Goal: Task Accomplishment & Management: Use online tool/utility

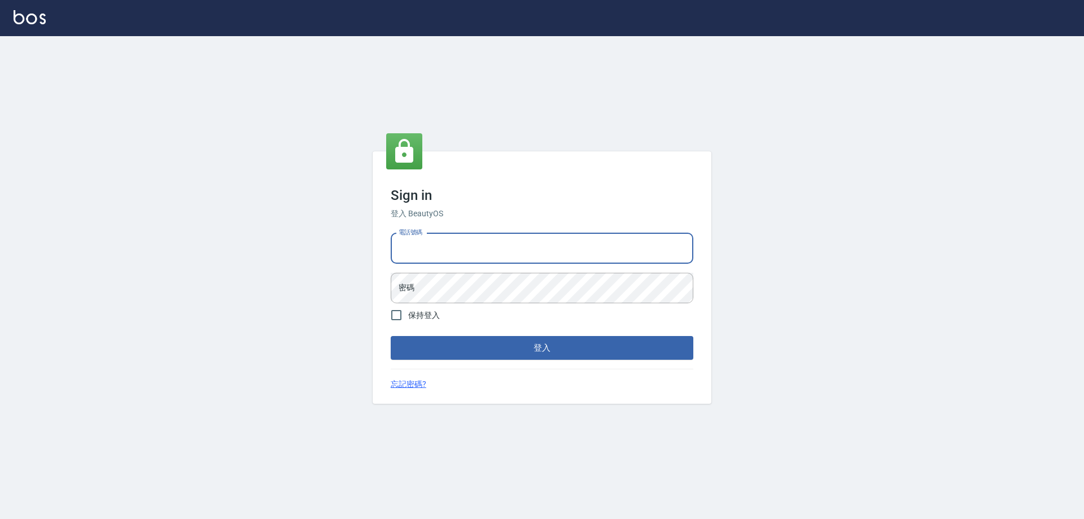
click at [424, 248] on input "電話號碼" at bounding box center [542, 248] width 303 height 30
type input "0903004770"
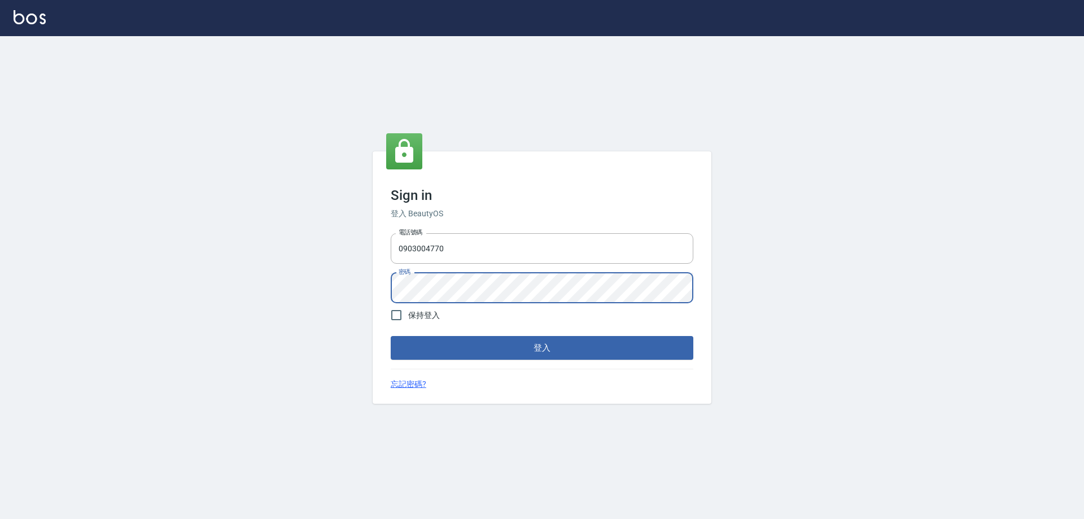
click at [391, 336] on button "登入" at bounding box center [542, 348] width 303 height 24
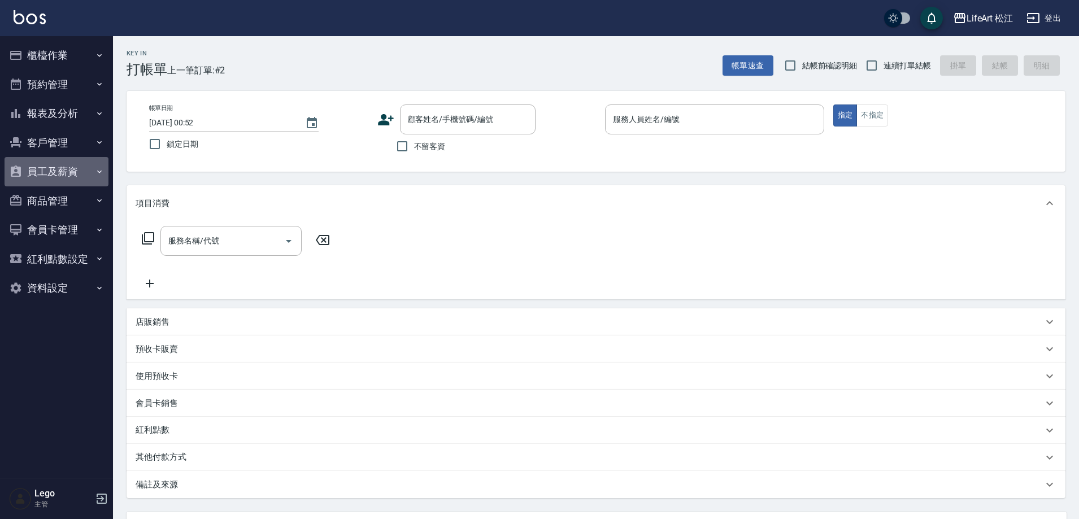
click at [102, 169] on icon "button" at bounding box center [99, 171] width 9 height 9
click at [104, 167] on button "員工及薪資" at bounding box center [57, 171] width 104 height 29
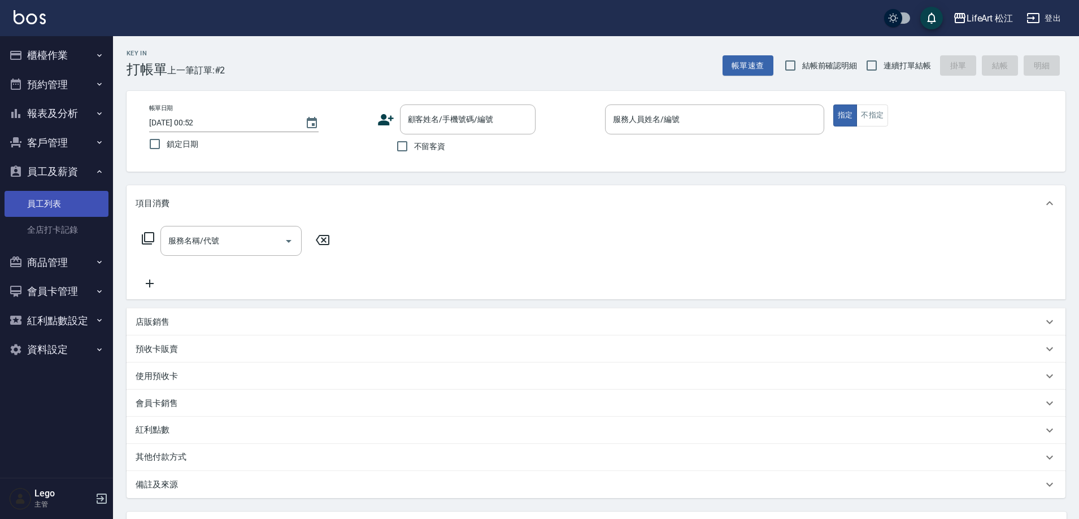
click at [81, 194] on link "員工列表" at bounding box center [57, 204] width 104 height 26
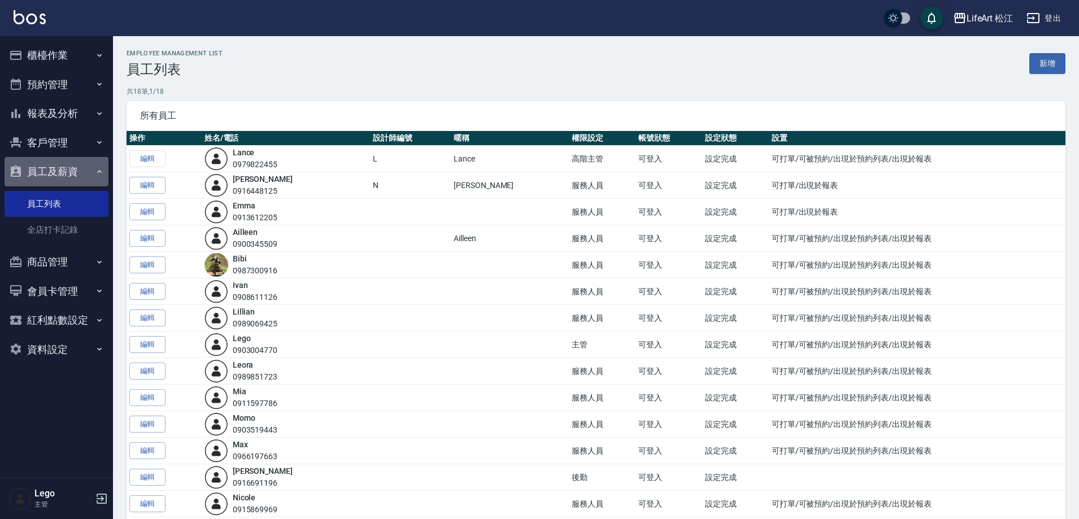
click at [102, 172] on icon "button" at bounding box center [99, 171] width 9 height 9
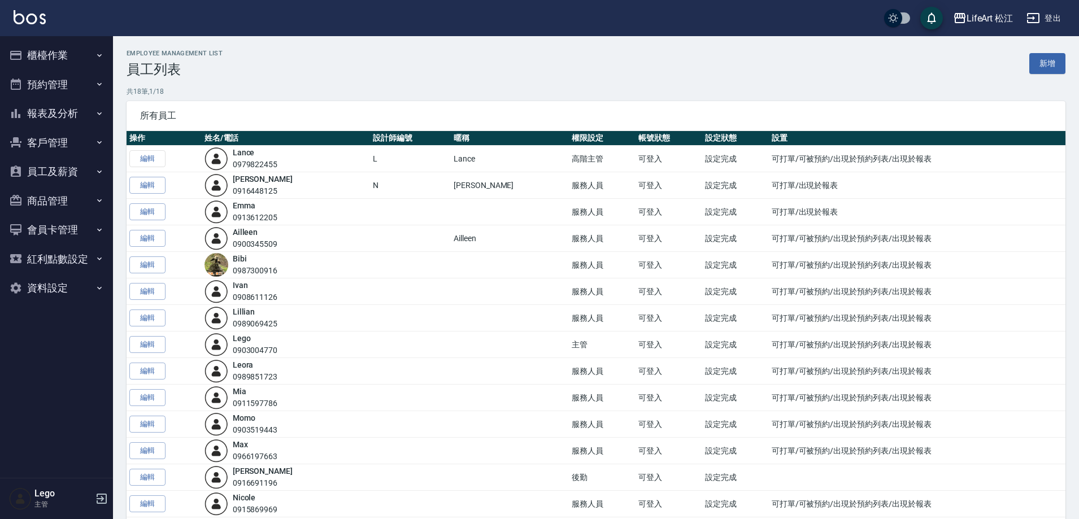
click at [102, 113] on icon "button" at bounding box center [99, 113] width 9 height 9
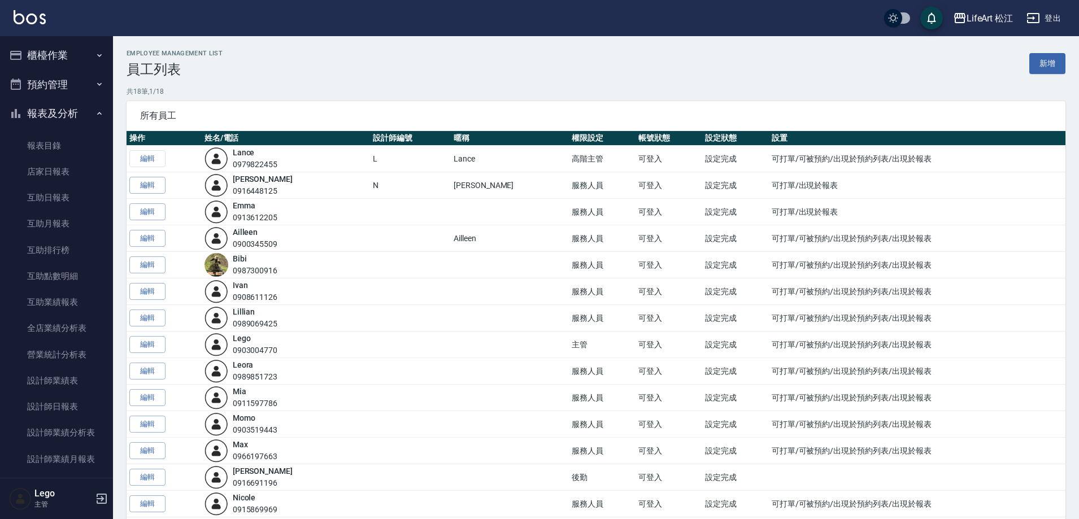
click at [104, 109] on nav "櫃檯作業 打帳單 帳單列表 現金收支登錄 高階收支登錄 材料自購登錄 每日結帳 排班表 現場電腦打卡 預約管理 預約管理 單日預約紀錄 單週預約紀錄 報表及分…" at bounding box center [56, 257] width 113 height 442
click at [95, 112] on icon "button" at bounding box center [99, 113] width 9 height 9
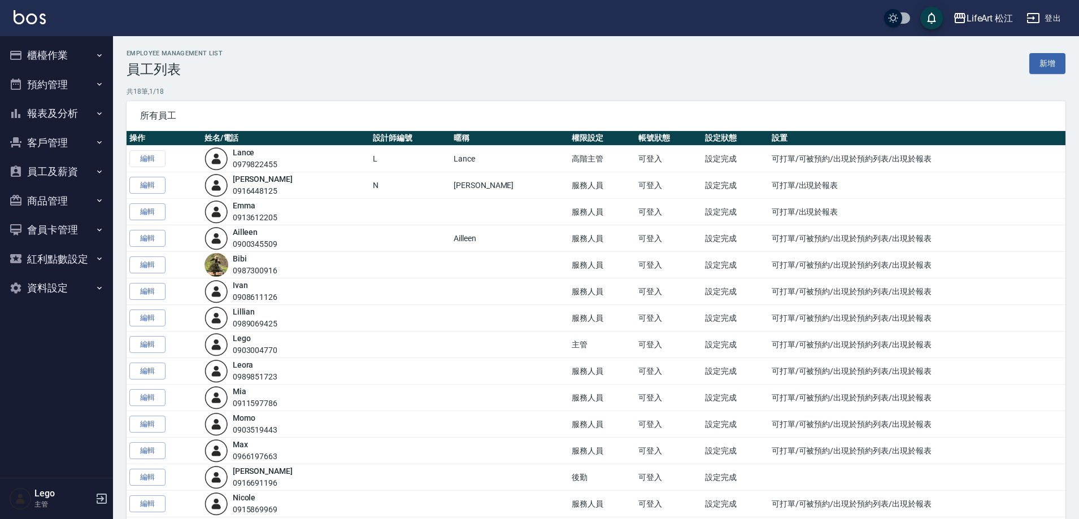
click at [68, 166] on button "員工及薪資" at bounding box center [57, 171] width 104 height 29
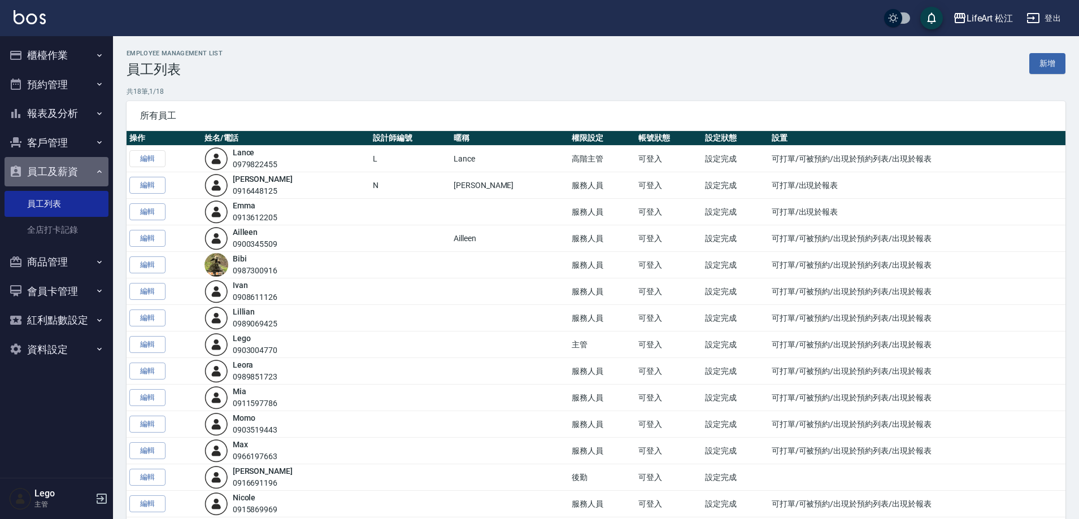
click at [73, 167] on button "員工及薪資" at bounding box center [57, 171] width 104 height 29
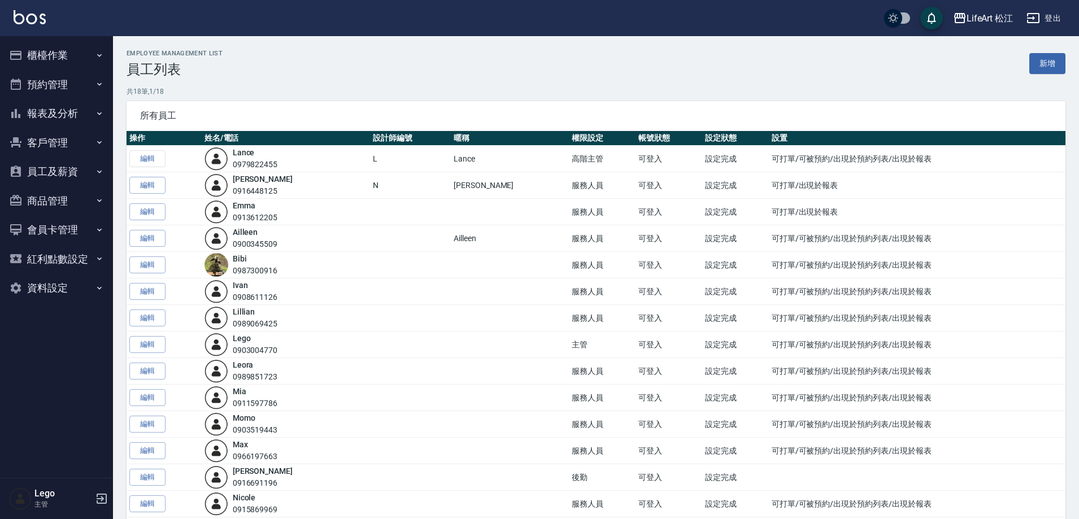
click at [94, 55] on button "櫃檯作業" at bounding box center [57, 55] width 104 height 29
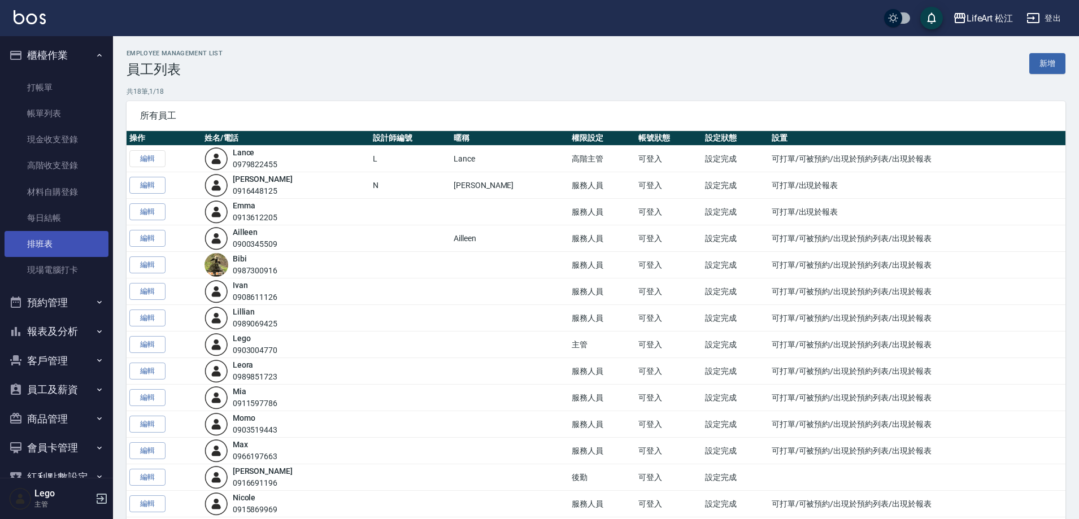
click at [43, 243] on link "排班表" at bounding box center [57, 244] width 104 height 26
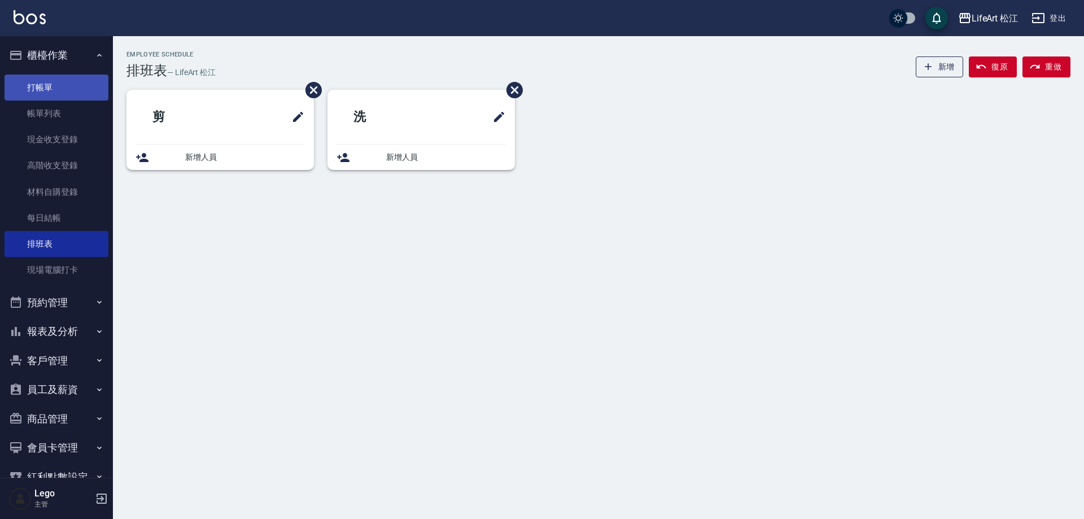
click at [63, 90] on link "打帳單" at bounding box center [57, 88] width 104 height 26
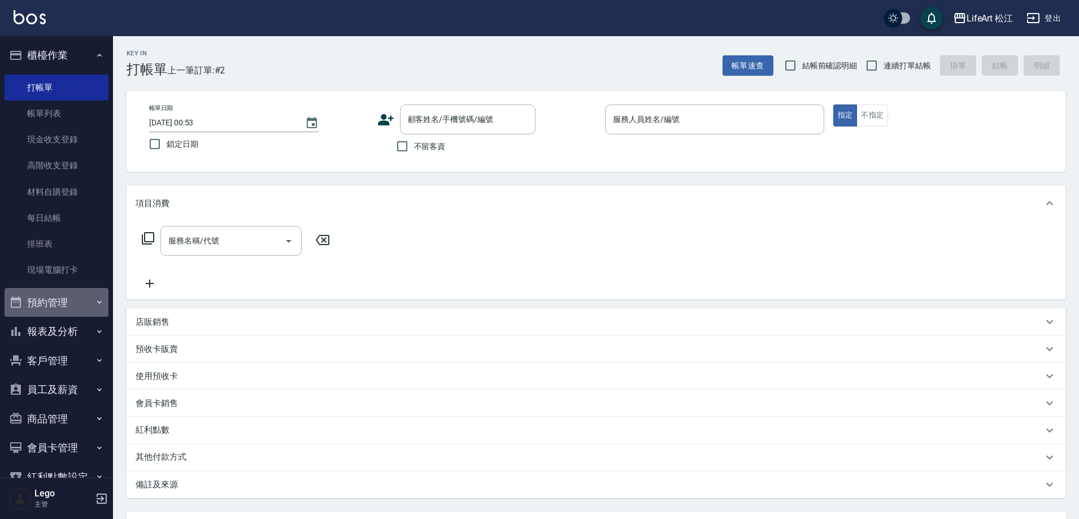
click at [89, 297] on button "預約管理" at bounding box center [57, 302] width 104 height 29
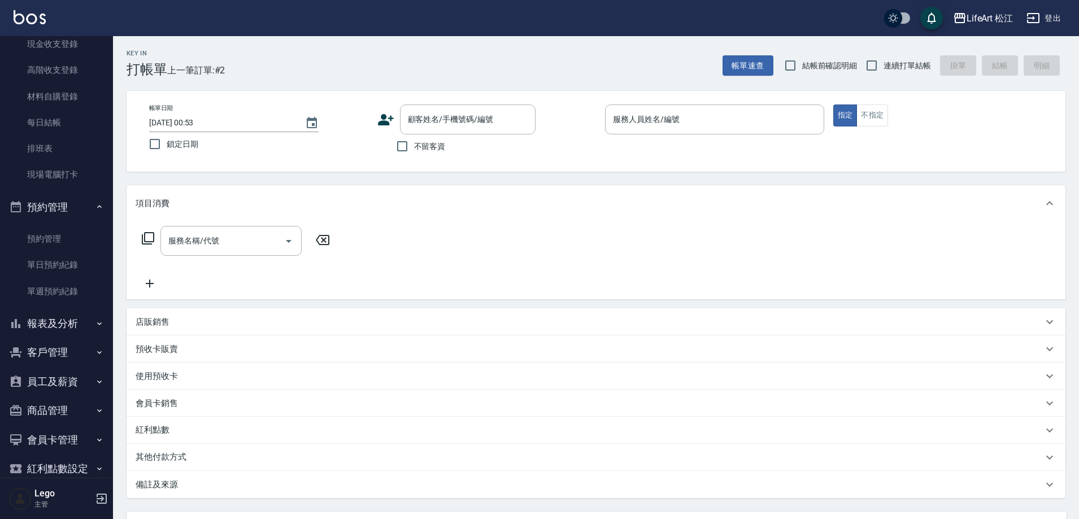
scroll to position [113, 0]
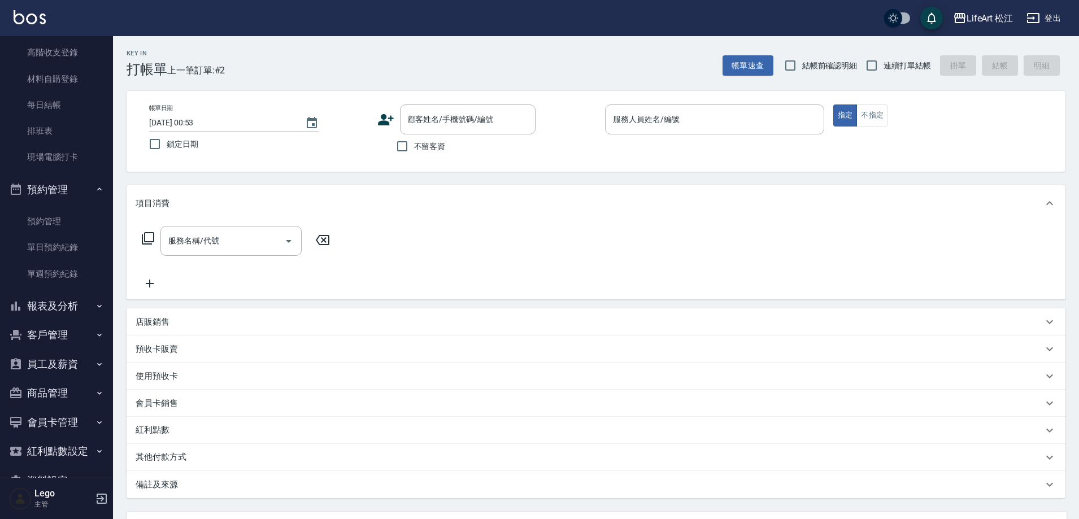
click at [87, 305] on button "報表及分析" at bounding box center [57, 305] width 104 height 29
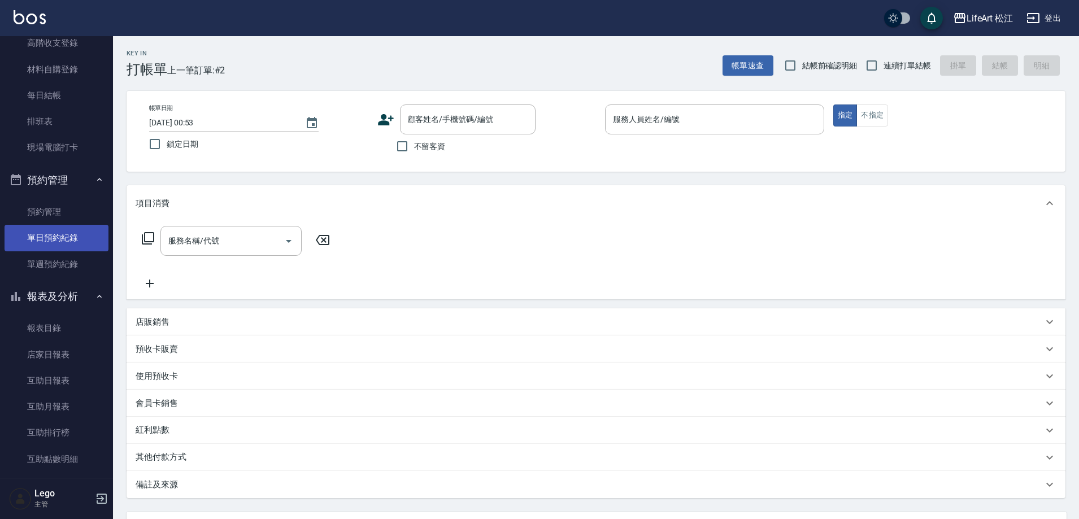
scroll to position [0, 0]
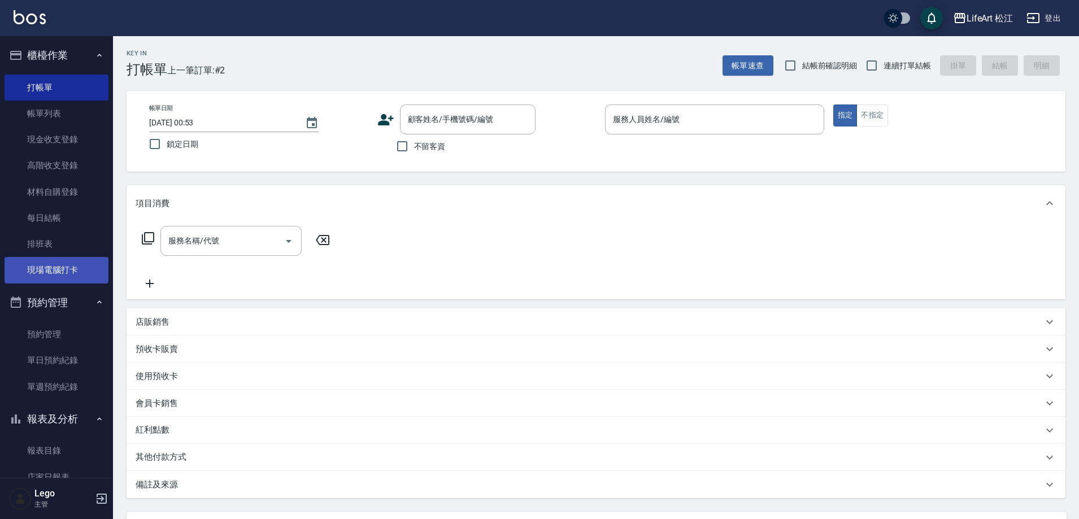
click at [54, 269] on link "現場電腦打卡" at bounding box center [57, 270] width 104 height 26
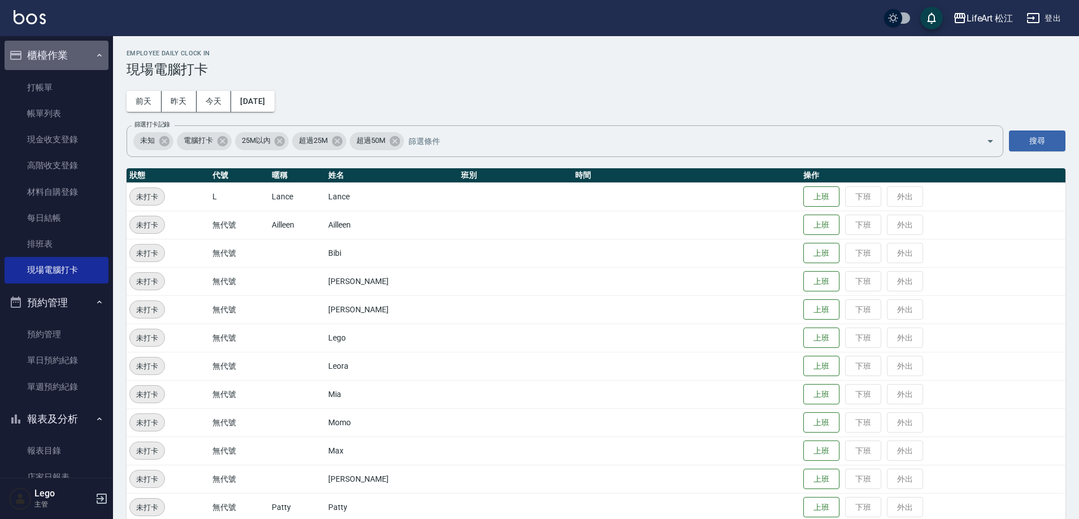
click at [98, 56] on icon "button" at bounding box center [99, 55] width 9 height 9
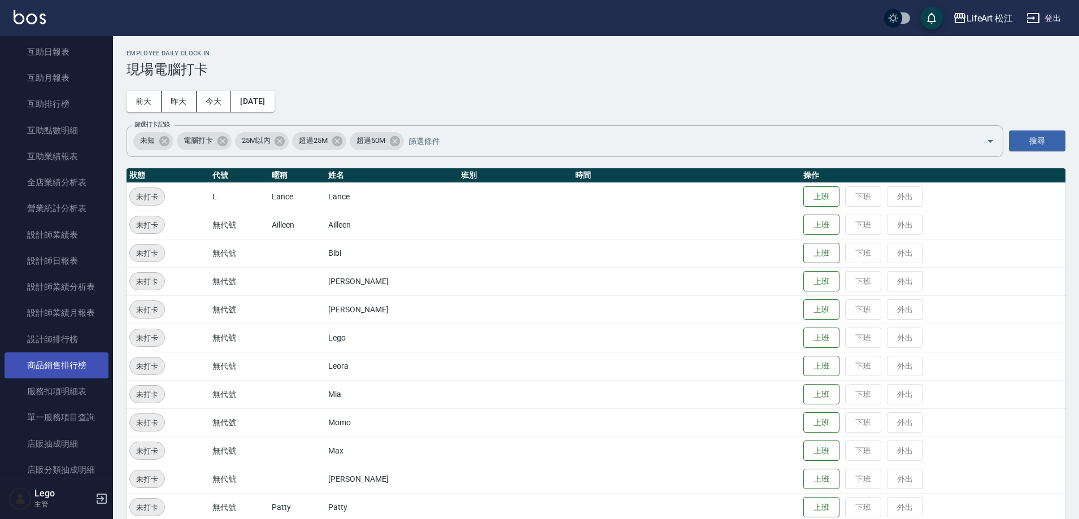
scroll to position [282, 0]
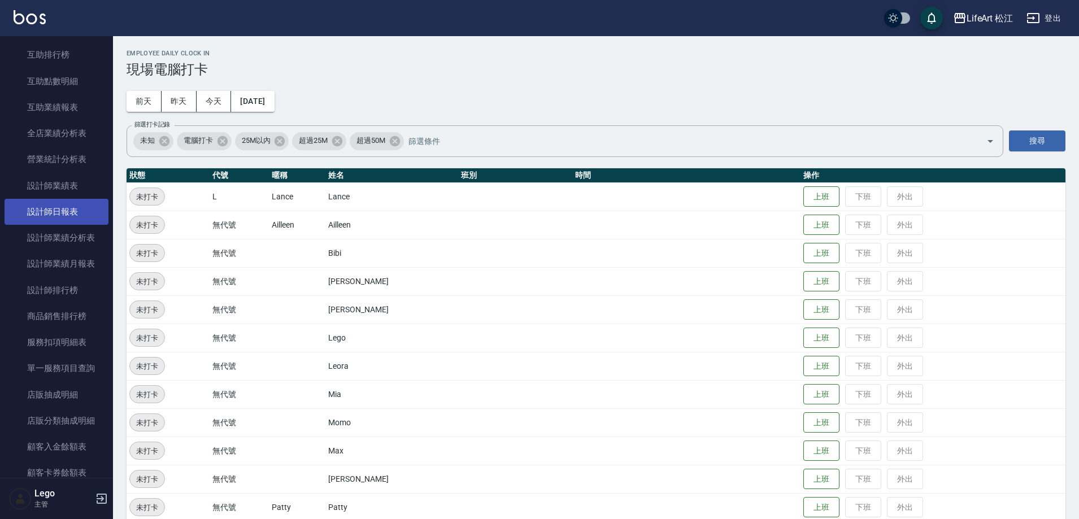
click at [62, 212] on link "設計師日報表" at bounding box center [57, 212] width 104 height 26
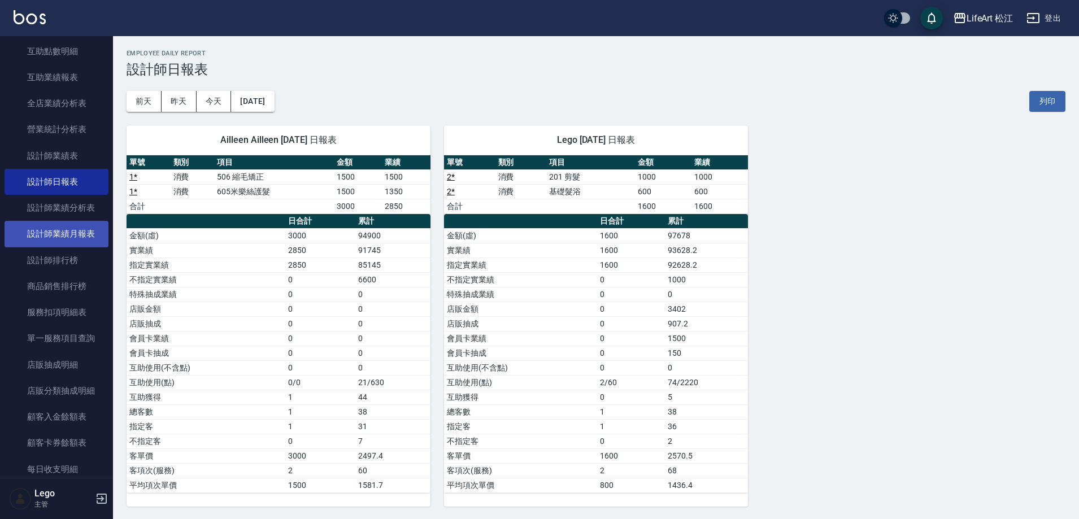
scroll to position [452, 0]
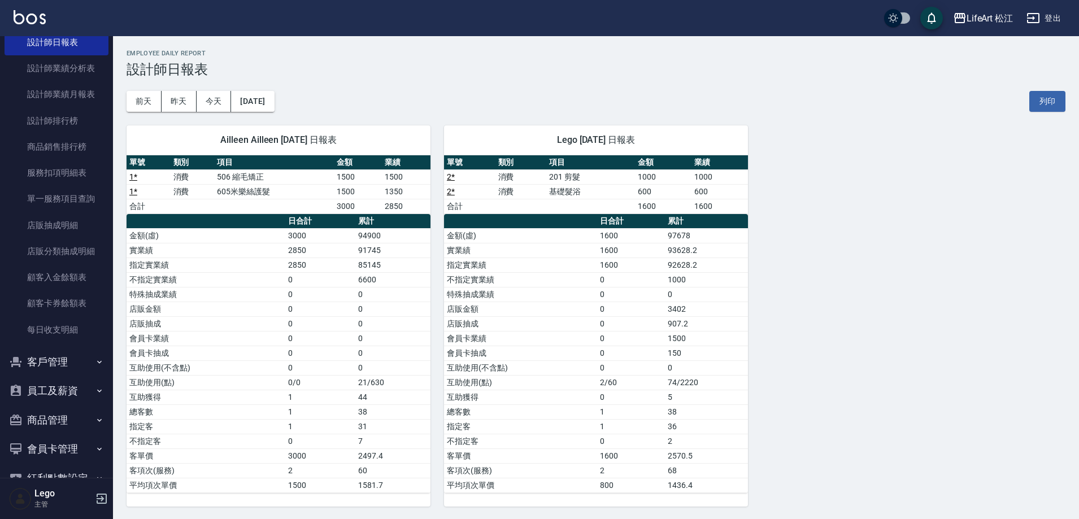
click at [95, 387] on icon "button" at bounding box center [99, 390] width 9 height 9
click at [95, 388] on icon "button" at bounding box center [99, 390] width 9 height 9
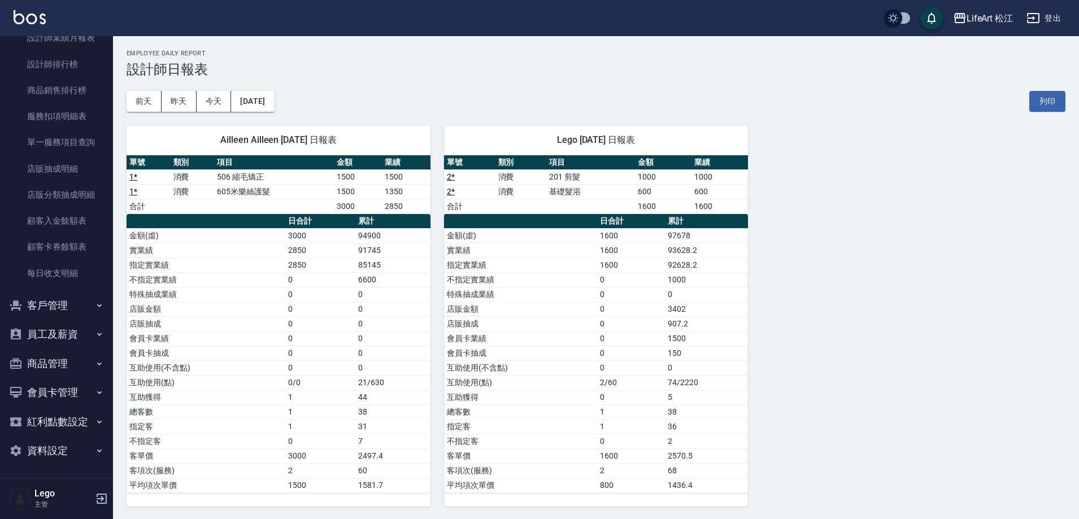
scroll to position [509, 0]
click at [95, 447] on icon "button" at bounding box center [99, 449] width 9 height 9
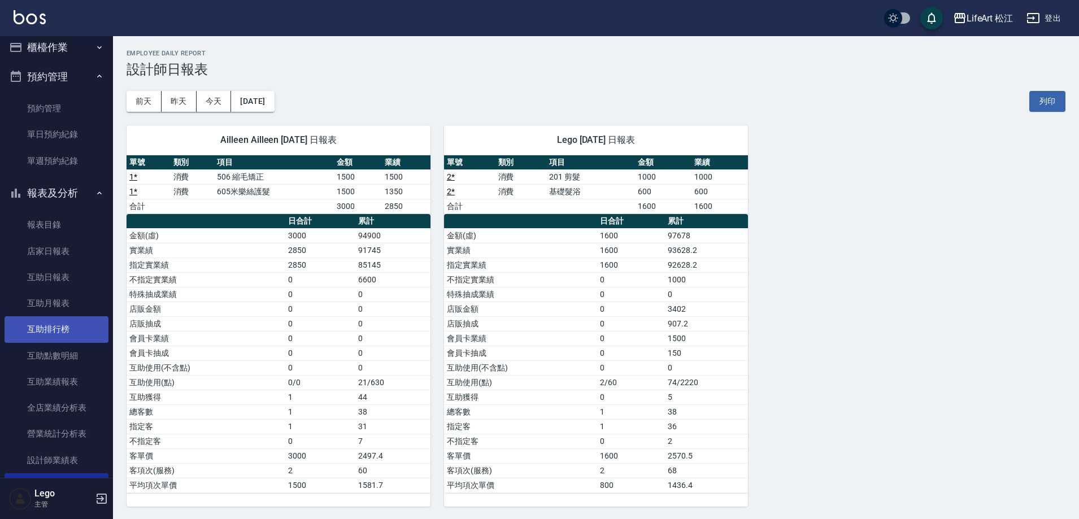
scroll to position [0, 0]
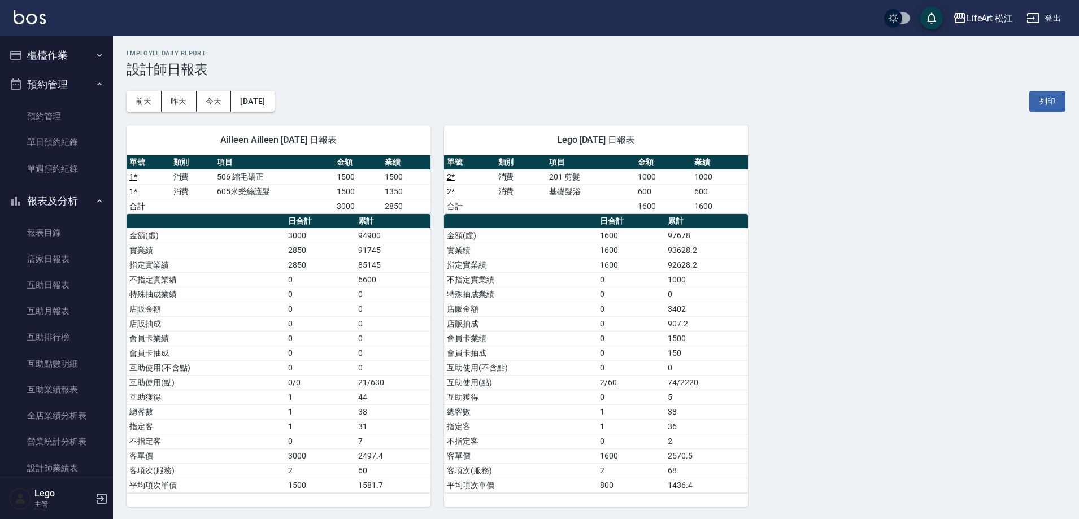
click at [88, 80] on button "預約管理" at bounding box center [57, 84] width 104 height 29
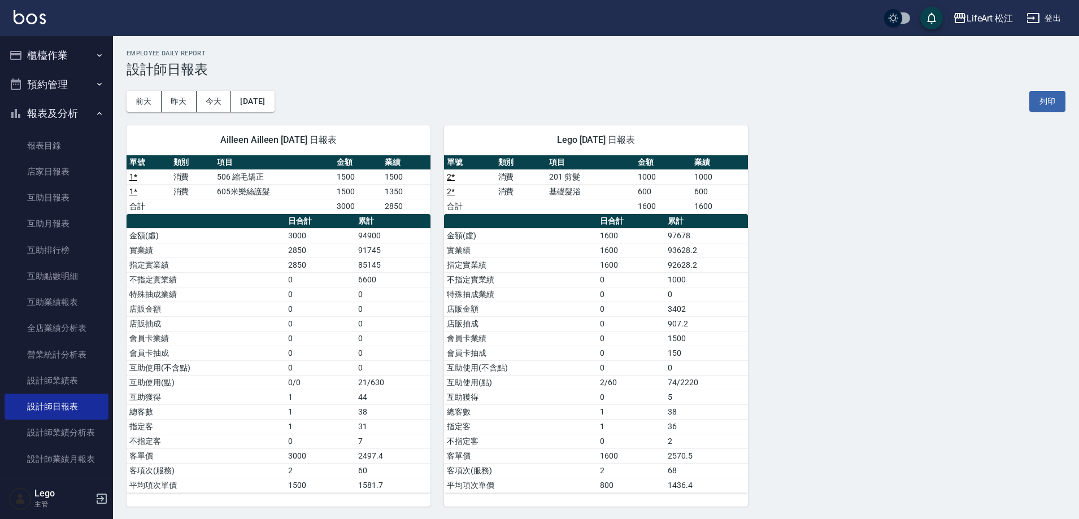
click at [101, 54] on button "櫃檯作業" at bounding box center [57, 55] width 104 height 29
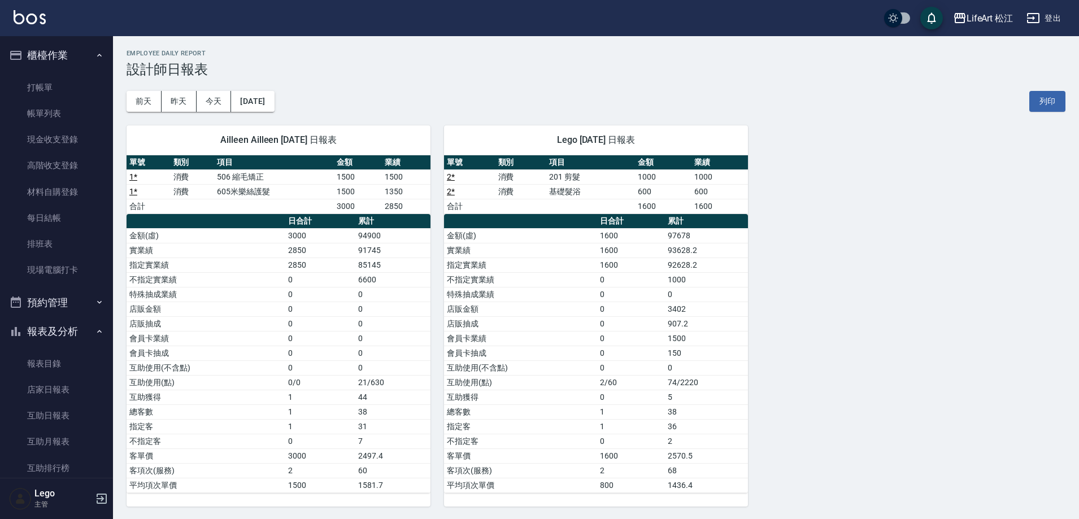
click at [102, 54] on button "櫃檯作業" at bounding box center [57, 55] width 104 height 29
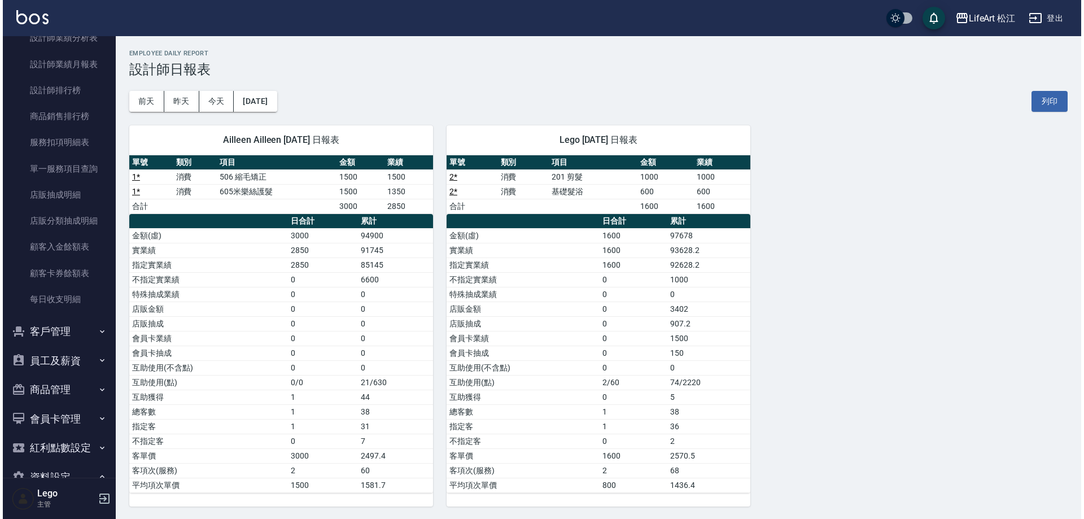
scroll to position [395, 0]
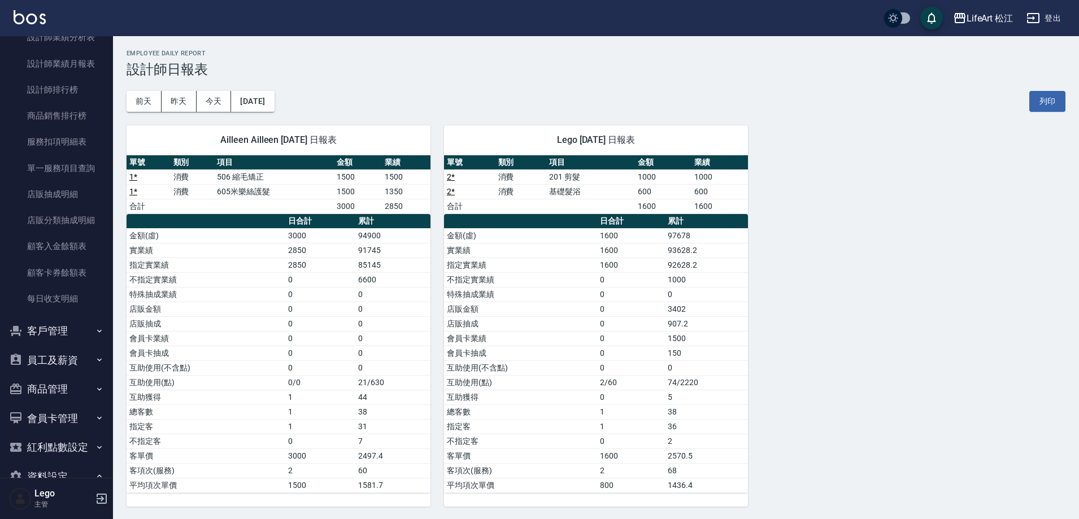
click at [80, 326] on button "客戶管理" at bounding box center [57, 330] width 104 height 29
click at [84, 326] on button "客戶管理" at bounding box center [57, 330] width 104 height 29
click at [95, 357] on icon "button" at bounding box center [99, 359] width 9 height 9
click at [68, 422] on link "全店打卡記錄" at bounding box center [57, 418] width 104 height 26
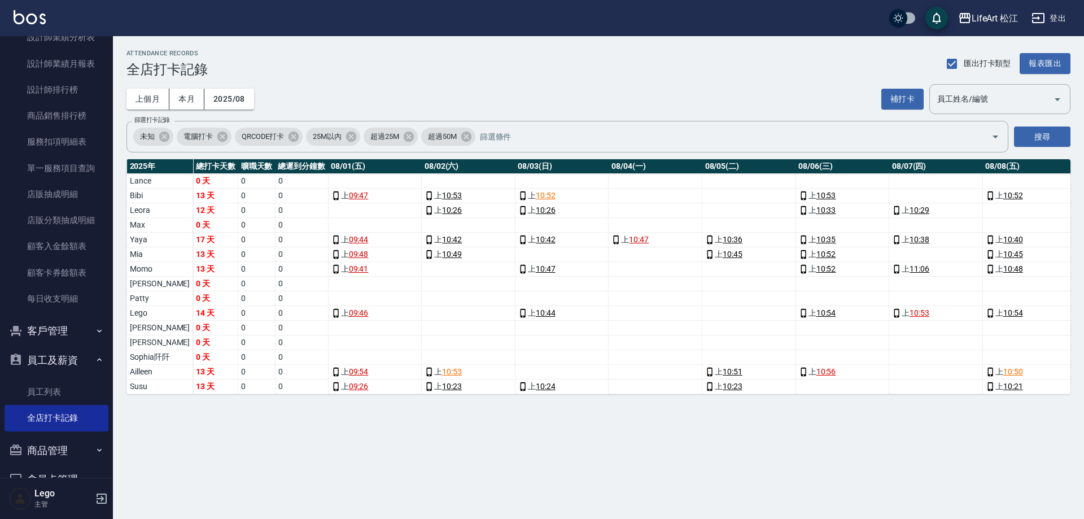
click at [332, 211] on td "a dense table" at bounding box center [375, 210] width 94 height 15
click at [328, 209] on td "a dense table" at bounding box center [375, 210] width 94 height 15
click at [140, 208] on td "Leora" at bounding box center [160, 210] width 66 height 15
drag, startPoint x: 592, startPoint y: 210, endPoint x: 706, endPoint y: 212, distance: 114.1
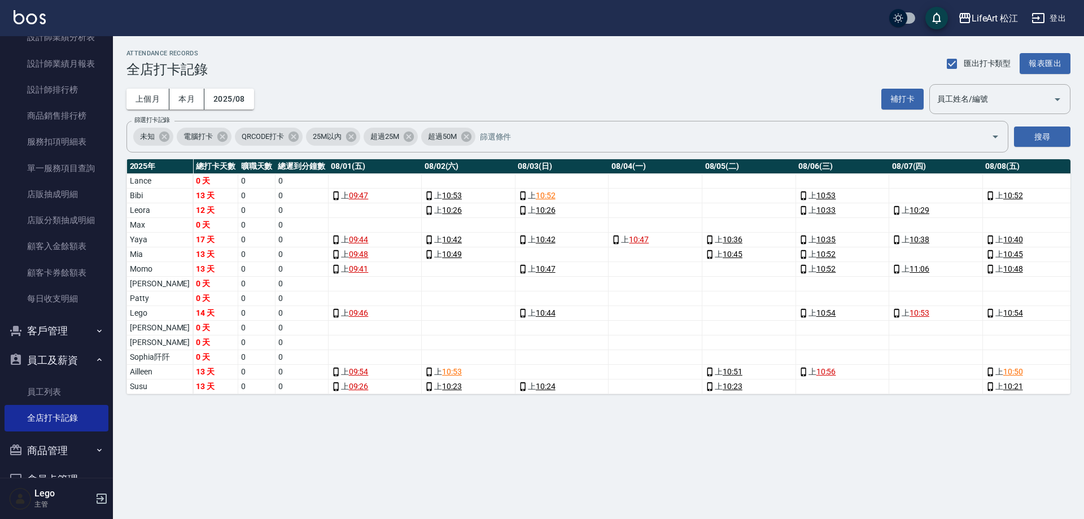
click at [610, 199] on td "a dense table" at bounding box center [656, 196] width 94 height 15
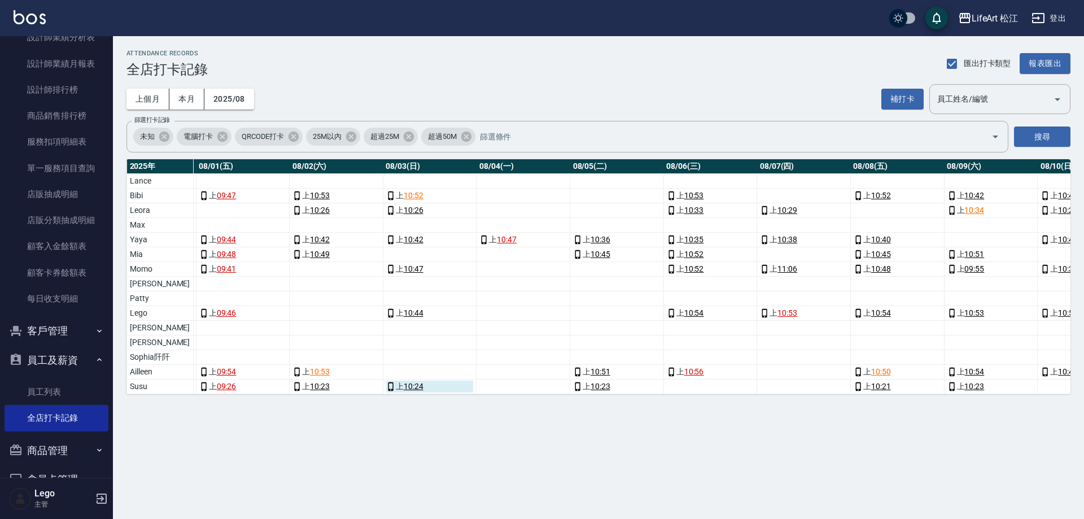
scroll to position [0, 134]
drag, startPoint x: 733, startPoint y: 245, endPoint x: 726, endPoint y: 245, distance: 7.4
click at [758, 245] on div "上 10:38" at bounding box center [802, 240] width 88 height 12
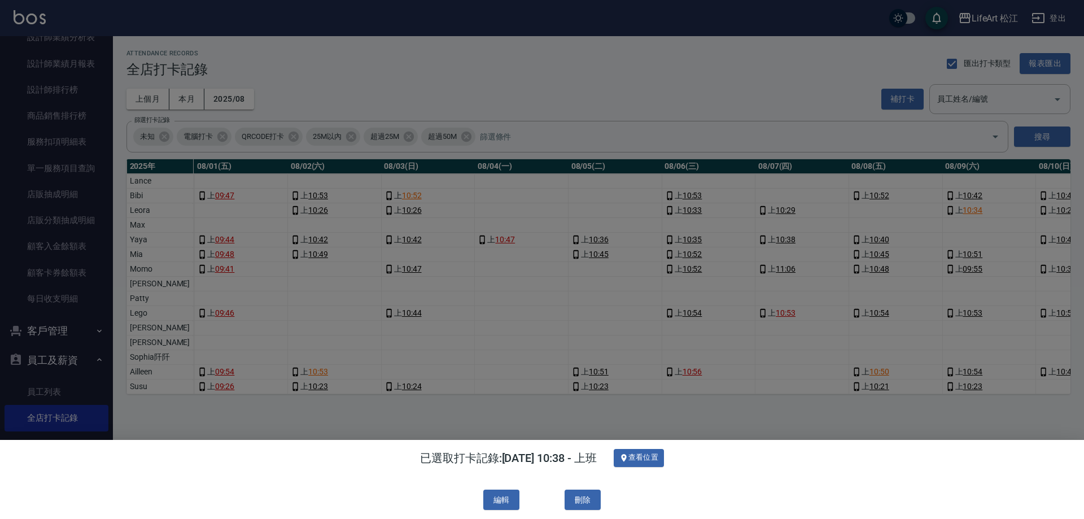
click at [751, 258] on div at bounding box center [542, 259] width 1084 height 519
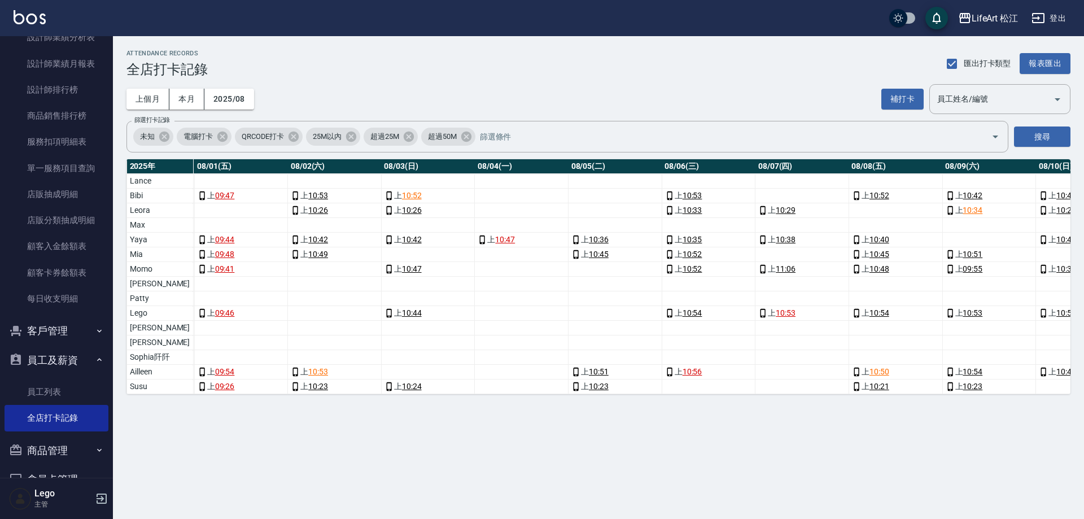
click at [1036, 254] on td "a dense table" at bounding box center [1083, 254] width 94 height 15
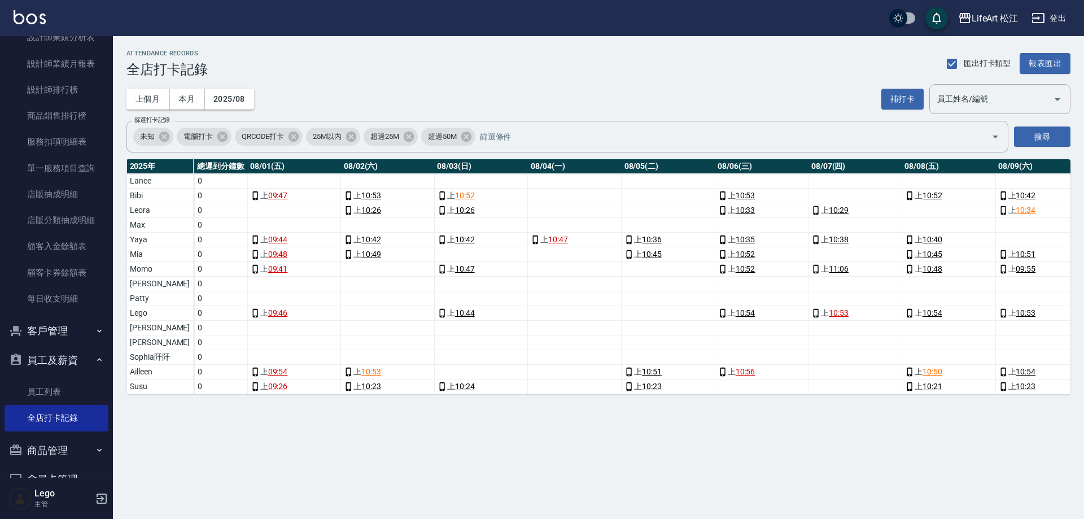
scroll to position [0, 0]
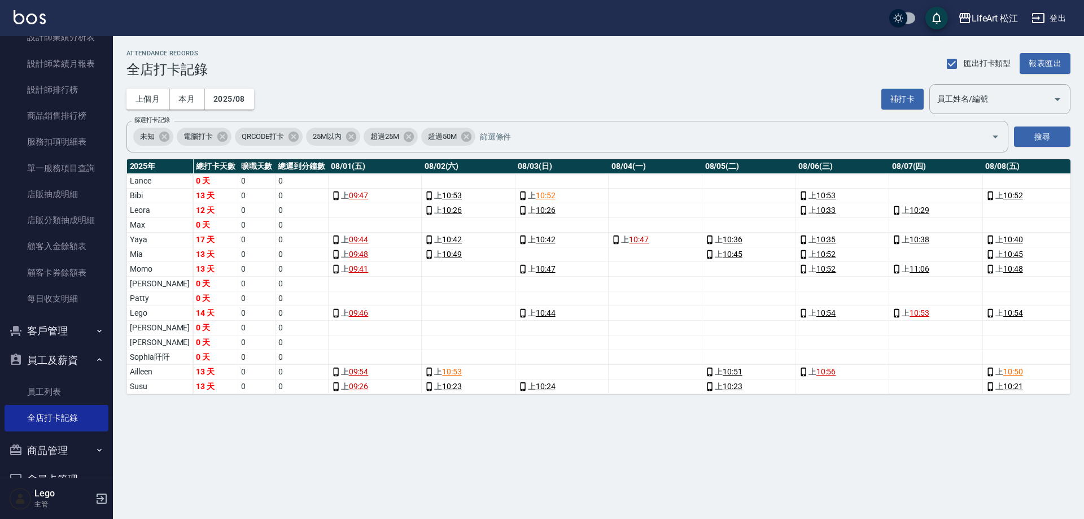
drag, startPoint x: 395, startPoint y: 417, endPoint x: 423, endPoint y: 411, distance: 28.5
click at [426, 408] on div "ATTENDANCE RECORDS 全店打卡記錄 匯出打卡類型 報表匯出 上個月 本月 2025/08 補打卡 員工姓名/編號 員工姓名/編號 篩選打卡記錄…" at bounding box center [598, 222] width 971 height 372
